Goal: Task Accomplishment & Management: Complete application form

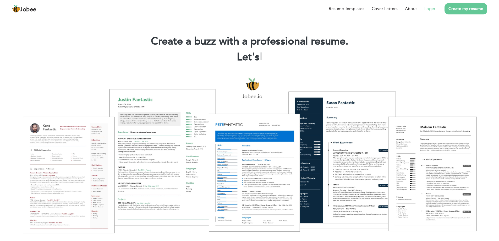
click at [428, 10] on link "Login" at bounding box center [429, 8] width 11 height 6
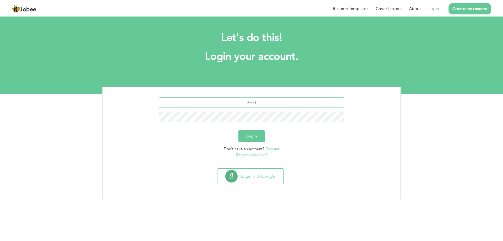
click at [260, 107] on input "text" at bounding box center [252, 102] width 186 height 10
paste input "[EMAIL_ADDRESS][DOMAIN_NAME]"
type input "[EMAIL_ADDRESS][DOMAIN_NAME]"
click at [253, 136] on button "Login" at bounding box center [251, 136] width 26 height 12
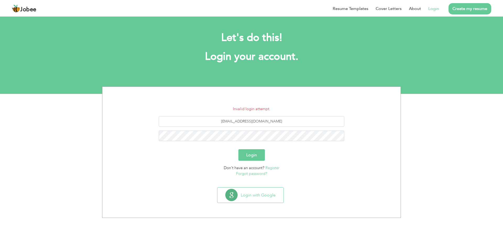
click at [278, 166] on link "Register" at bounding box center [272, 167] width 14 height 5
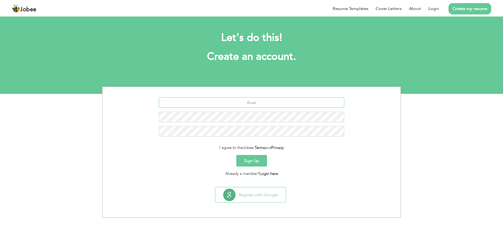
click at [279, 98] on input "text" at bounding box center [252, 102] width 186 height 10
click at [264, 101] on input "text" at bounding box center [252, 102] width 186 height 10
paste input "[EMAIL_ADDRESS][DOMAIN_NAME]"
type input "[EMAIL_ADDRESS][DOMAIN_NAME]"
click at [256, 162] on button "Sign Up" at bounding box center [251, 161] width 31 height 12
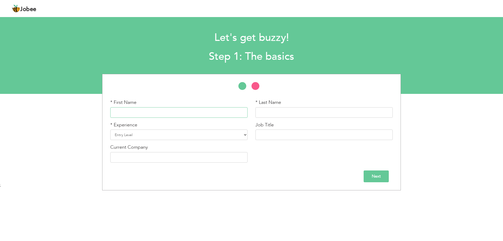
click at [187, 111] on input "text" at bounding box center [178, 112] width 137 height 10
type input "Muhammad"
type input "Subhan"
drag, startPoint x: 218, startPoint y: 138, endPoint x: 213, endPoint y: 134, distance: 6.1
click at [218, 138] on select "Entry Level Less than 1 Year 1 Year 2 Years 3 Years 4 Years 5 Years 6 Years 7 Y…" at bounding box center [178, 134] width 137 height 10
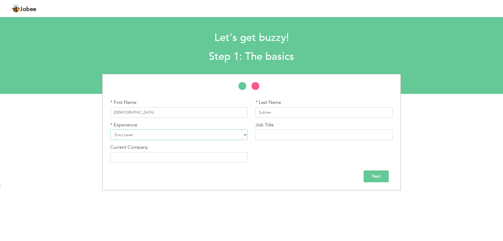
select select "14"
click at [110, 129] on select "Entry Level Less than 1 Year 1 Year 2 Years 3 Years 4 Years 5 Years 6 Years 7 Y…" at bounding box center [178, 134] width 137 height 10
click at [294, 139] on input "text" at bounding box center [323, 134] width 137 height 10
type input "HR MANAGER"
click at [200, 162] on input "text" at bounding box center [178, 157] width 137 height 10
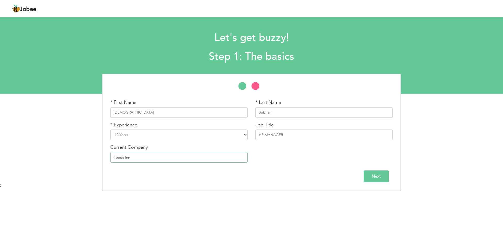
type input "Foods Inn"
click at [386, 174] on input "Next" at bounding box center [375, 176] width 25 height 12
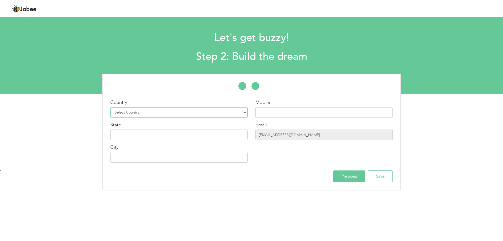
click at [147, 113] on select "Select Country Afghanistan Albania Algeria American Samoa Andorra Angola Anguil…" at bounding box center [178, 112] width 137 height 10
select select "166"
click at [110, 107] on select "Select Country Afghanistan Albania Algeria American Samoa Andorra Angola Anguil…" at bounding box center [178, 112] width 137 height 10
click at [290, 115] on input "text" at bounding box center [323, 112] width 137 height 10
type input "03300122230"
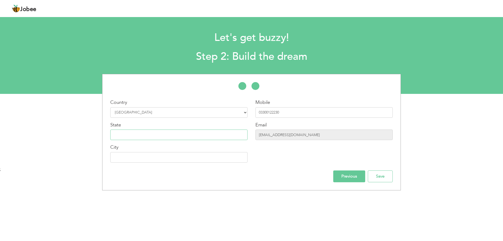
click at [164, 134] on input "text" at bounding box center [178, 134] width 137 height 10
type input "Sindh"
click at [149, 151] on div "City" at bounding box center [178, 153] width 137 height 19
click at [147, 158] on input "text" at bounding box center [178, 157] width 137 height 10
type input "Karachi"
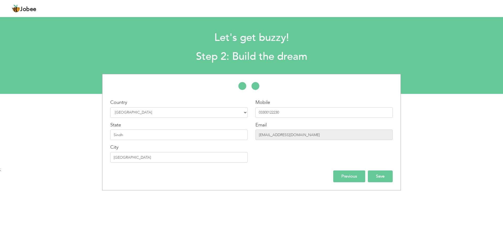
drag, startPoint x: 353, startPoint y: 180, endPoint x: 383, endPoint y: 177, distance: 30.0
click at [379, 211] on body "Jobee Profile Resume Templates Resume Templates Cover Letters About My Resume W…" at bounding box center [251, 119] width 503 height 239
click at [383, 174] on input "Save" at bounding box center [380, 176] width 25 height 12
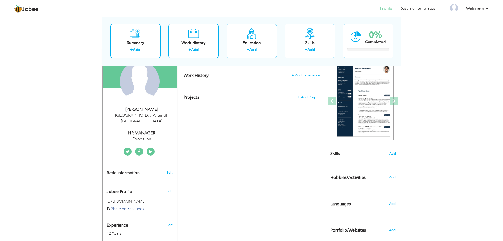
scroll to position [52, 0]
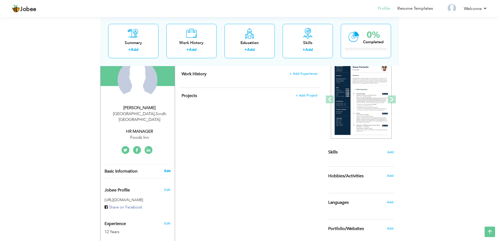
click at [165, 168] on link "Edit" at bounding box center [167, 170] width 6 height 5
type input "[DEMOGRAPHIC_DATA]"
type input "Subhan"
type input "03300122230"
select select "number:166"
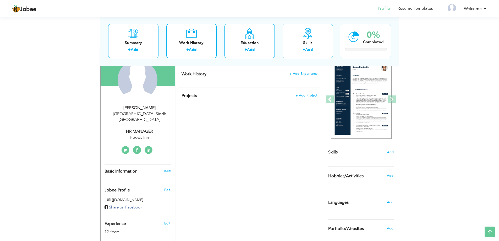
type input "Sindh"
type input "[GEOGRAPHIC_DATA]"
select select "number:14"
type input "Foods Inn"
type input "HR MANAGER"
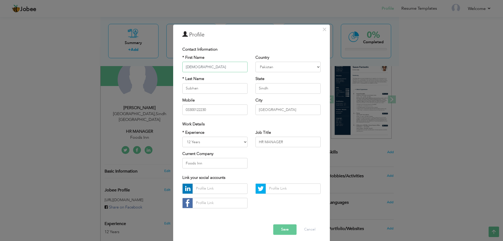
click at [214, 67] on input "Muhammad" at bounding box center [214, 67] width 65 height 10
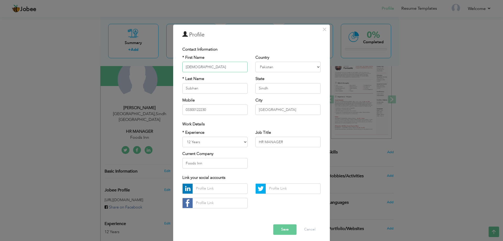
click at [214, 67] on input "Muhammad" at bounding box center [214, 67] width 65 height 10
type input "Foods"
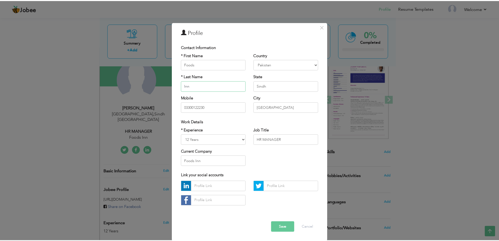
scroll to position [3, 0]
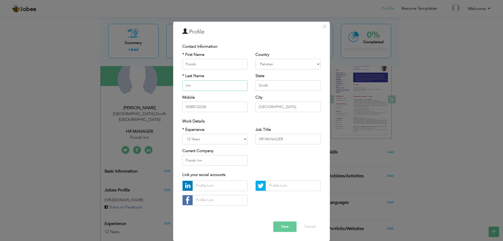
type input "Inn"
click at [233, 140] on select "Entry Level Less than 1 Year 1 Year 2 Years 3 Years 4 Years 5 Years 6 Years 7 Y…" at bounding box center [214, 139] width 65 height 10
select select "number:19"
click at [182, 134] on select "Entry Level Less than 1 Year 1 Year 2 Years 3 Years 4 Years 5 Years 6 Years 7 Y…" at bounding box center [214, 139] width 65 height 10
click at [284, 226] on button "Save" at bounding box center [284, 226] width 23 height 10
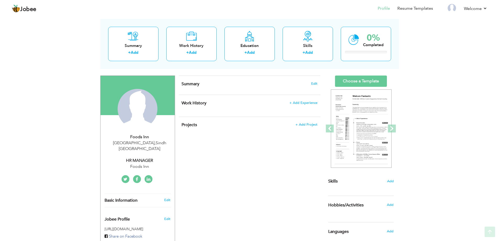
scroll to position [0, 0]
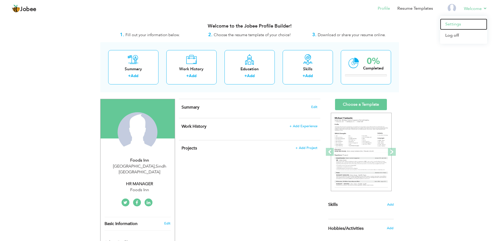
click at [450, 24] on link "Settings" at bounding box center [463, 24] width 47 height 11
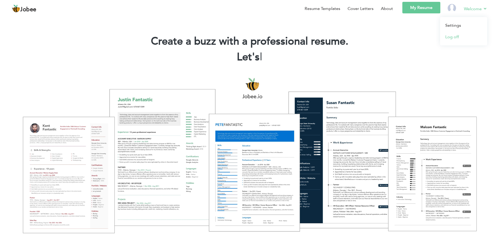
click at [453, 35] on link "Log off" at bounding box center [463, 37] width 47 height 12
